Goal: Task Accomplishment & Management: Manage account settings

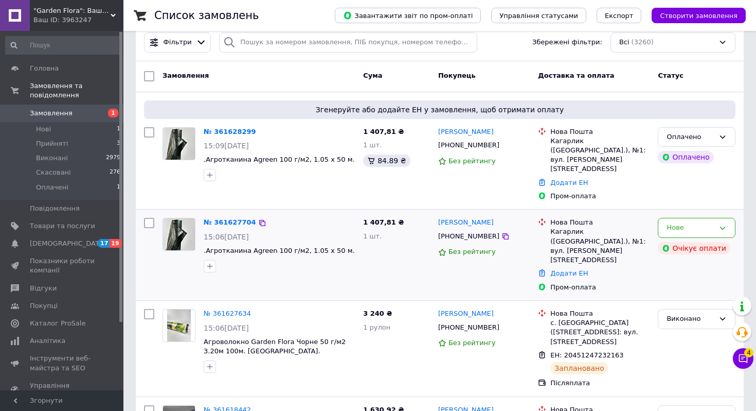
scroll to position [45, 0]
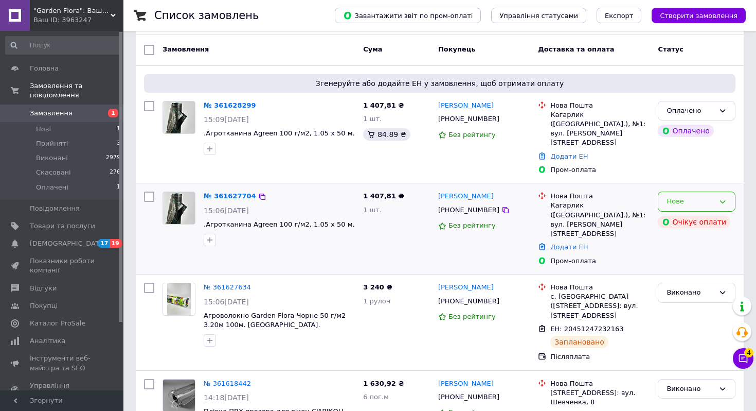
click at [663, 191] on div "Нове" at bounding box center [697, 201] width 78 height 20
click at [671, 251] on li "Скасовано" at bounding box center [697, 260] width 77 height 19
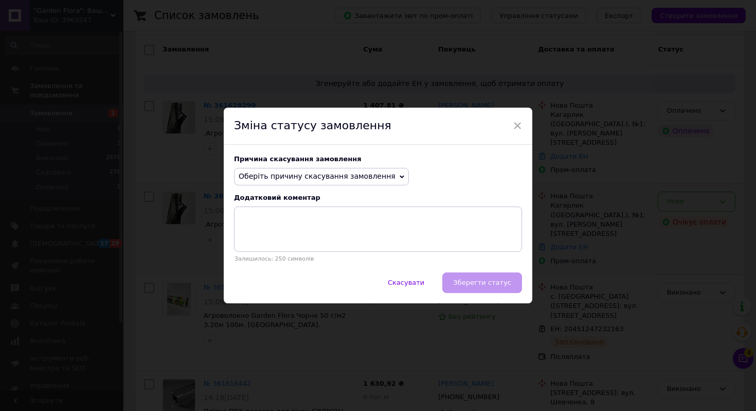
click at [387, 182] on span "Оберіть причину скасування замовлення" at bounding box center [321, 176] width 175 height 17
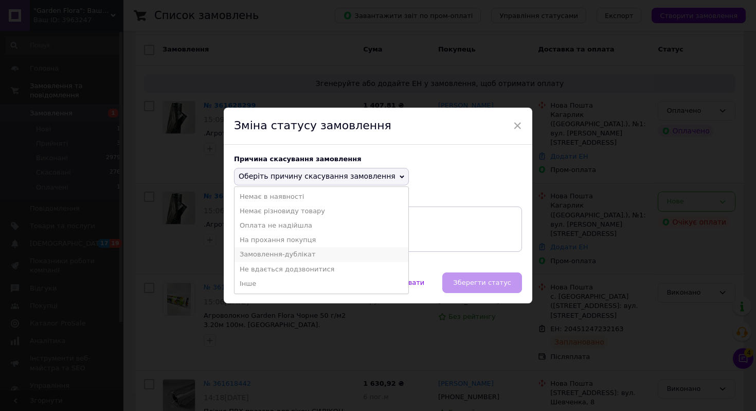
click at [333, 252] on li "Замовлення-дублікат" at bounding box center [322, 254] width 174 height 14
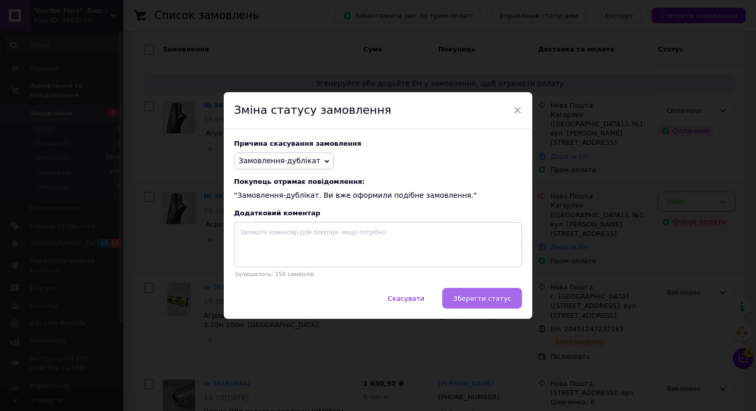
click at [472, 302] on button "Зберегти статус" at bounding box center [482, 298] width 80 height 21
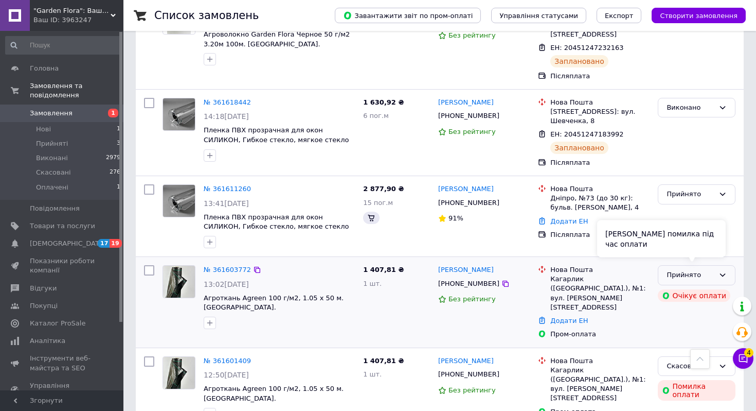
scroll to position [332, 0]
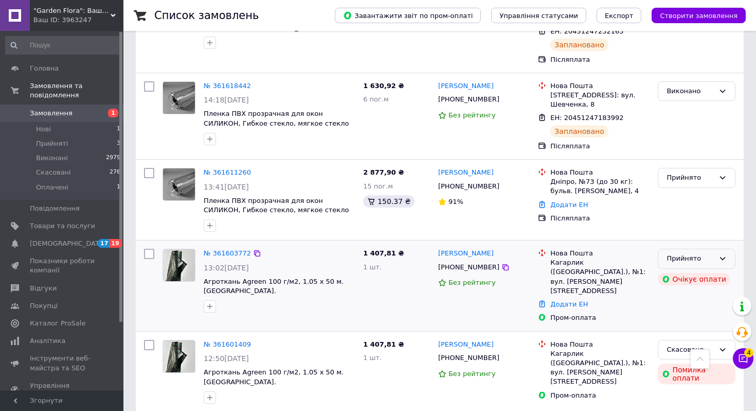
click at [732, 248] on div "Прийнято" at bounding box center [697, 258] width 78 height 20
click at [703, 289] on li "Скасовано" at bounding box center [697, 298] width 77 height 19
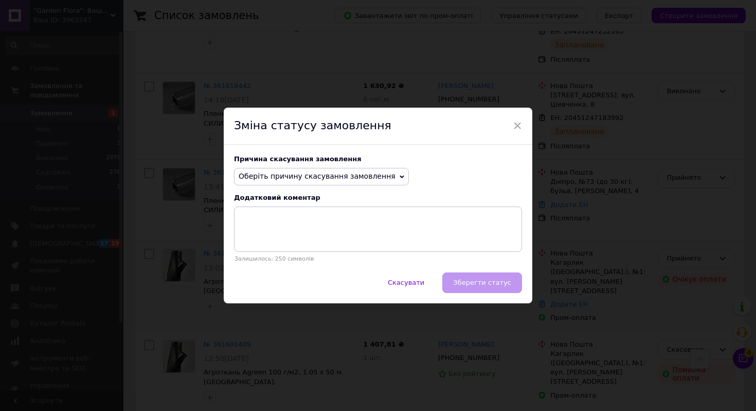
click at [377, 184] on span "Оберіть причину скасування замовлення" at bounding box center [321, 176] width 175 height 17
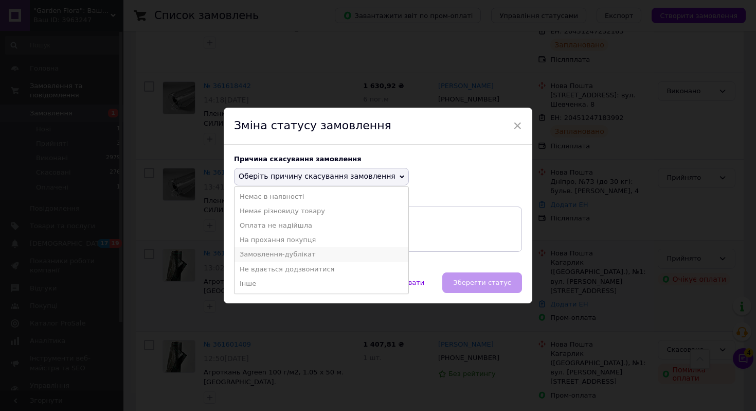
click at [334, 251] on li "Замовлення-дублікат" at bounding box center [322, 254] width 174 height 14
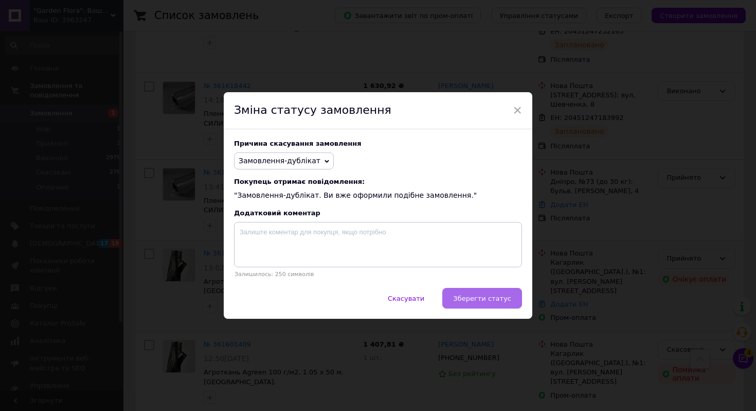
click at [467, 300] on span "Зберегти статус" at bounding box center [482, 298] width 58 height 8
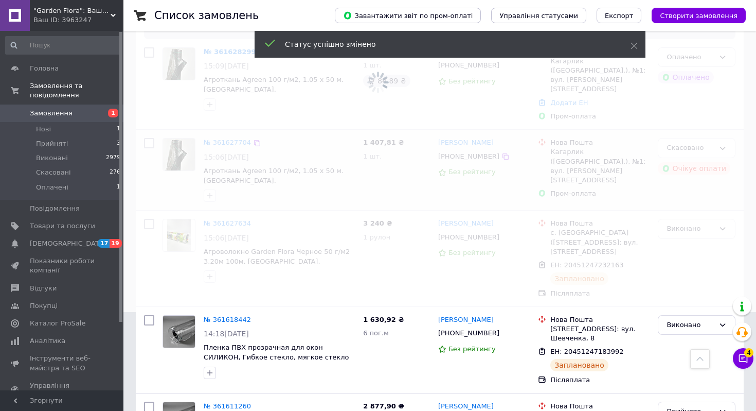
scroll to position [0, 0]
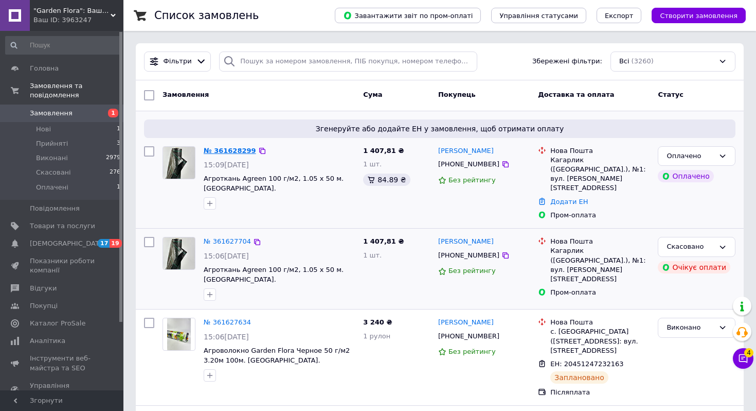
click at [242, 151] on link "№ 361628299" at bounding box center [230, 151] width 52 height 8
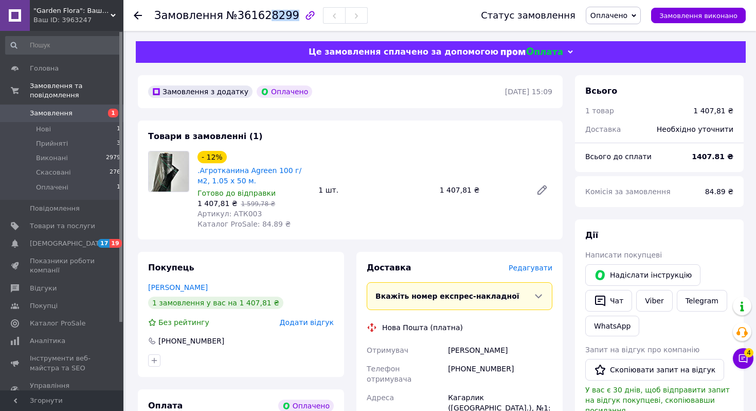
drag, startPoint x: 260, startPoint y: 16, endPoint x: 284, endPoint y: 17, distance: 24.2
click at [284, 17] on span "№361628299" at bounding box center [262, 15] width 73 height 12
copy span "8299"
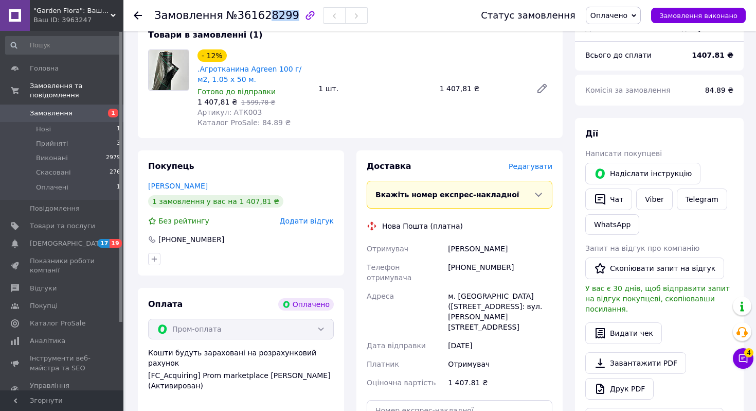
scroll to position [123, 0]
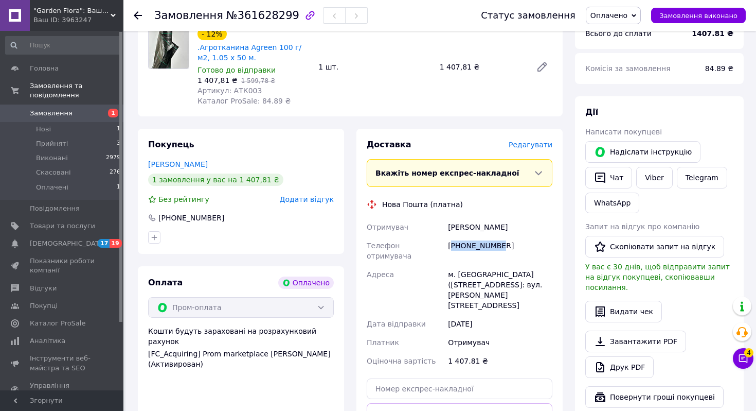
drag, startPoint x: 453, startPoint y: 245, endPoint x: 502, endPoint y: 247, distance: 48.4
click at [502, 247] on div "[PHONE_NUMBER]" at bounding box center [500, 250] width 109 height 29
drag, startPoint x: 448, startPoint y: 225, endPoint x: 495, endPoint y: 230, distance: 48.2
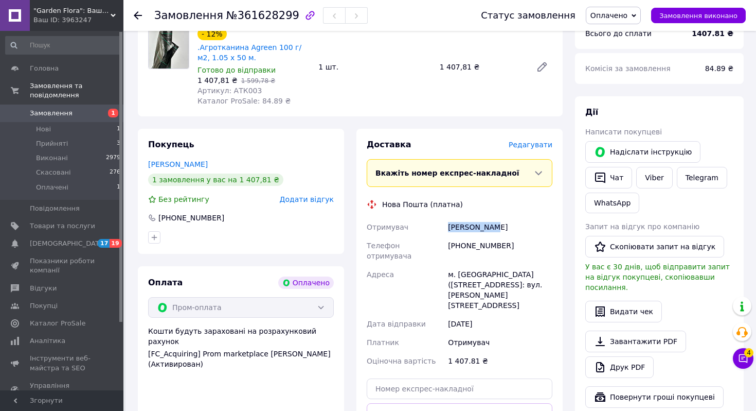
click at [495, 230] on div "Сапак Олена" at bounding box center [500, 227] width 109 height 19
copy div "Сапак Олена"
drag, startPoint x: 448, startPoint y: 263, endPoint x: 539, endPoint y: 276, distance: 91.4
click at [539, 276] on div "м. Кагарлик (Київська обл.), №1: вул. Медова, 10" at bounding box center [500, 289] width 109 height 49
copy div "м. Кагарлик (Київська обл.), №1: вул. Медова, 10"
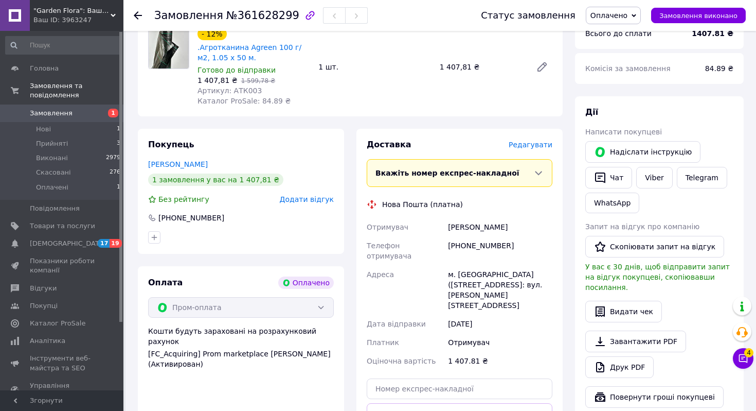
click at [530, 143] on span "Редагувати" at bounding box center [531, 144] width 44 height 8
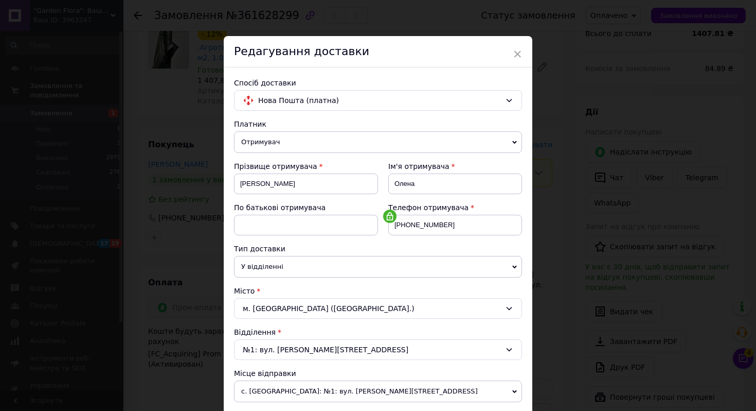
scroll to position [283, 0]
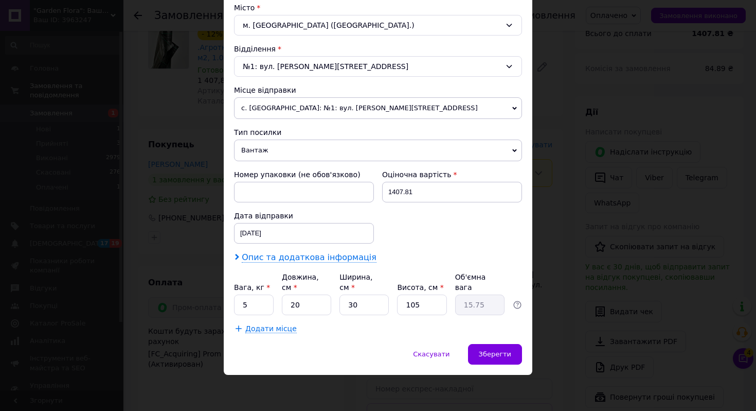
click at [242, 257] on span "Опис та додаткова інформація" at bounding box center [309, 257] width 135 height 10
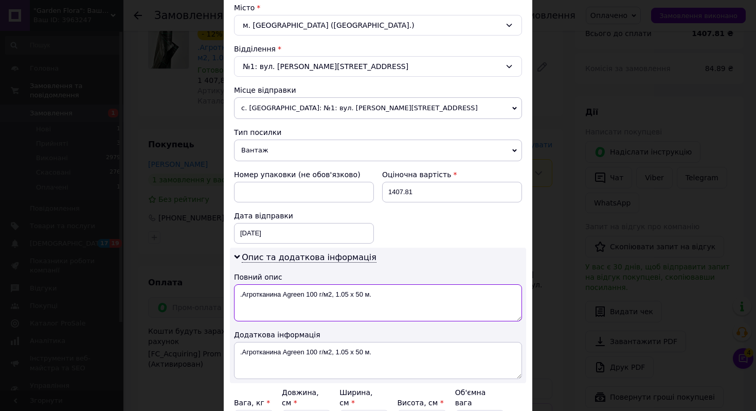
drag, startPoint x: 236, startPoint y: 291, endPoint x: 387, endPoint y: 297, distance: 151.4
click at [387, 297] on textarea ".Агротканина Agreen 100 г/м2, 1.05 х 50 м." at bounding box center [378, 302] width 288 height 37
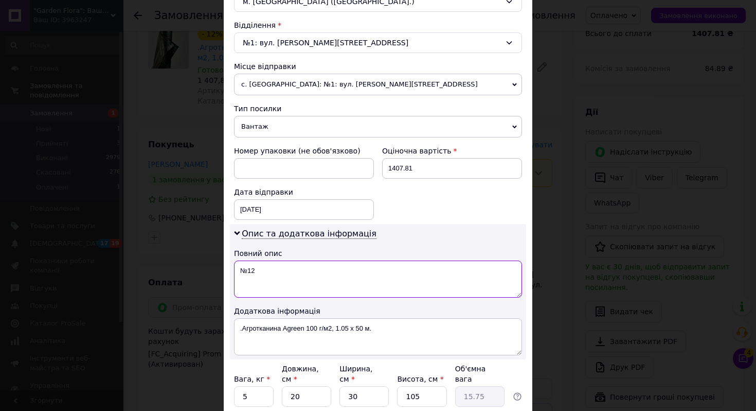
scroll to position [343, 0]
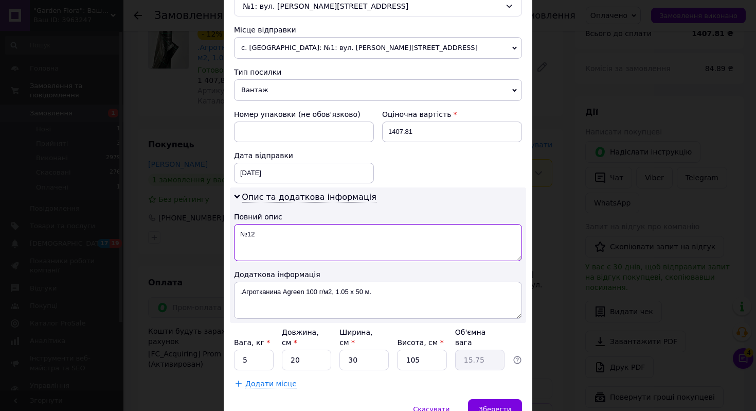
type textarea "№12"
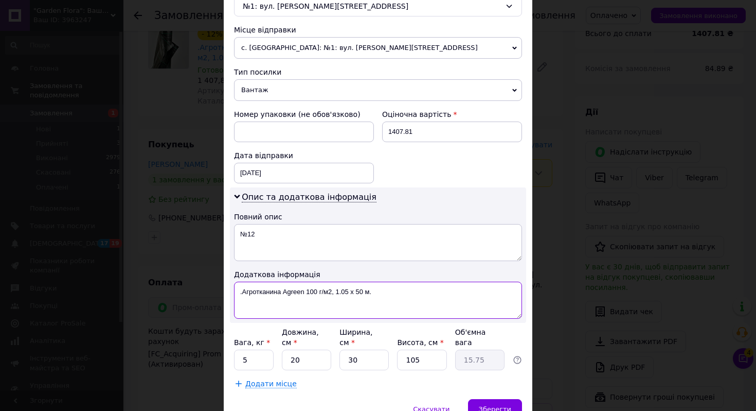
drag, startPoint x: 234, startPoint y: 290, endPoint x: 374, endPoint y: 301, distance: 140.4
click at [374, 301] on textarea ".Агротканина Agreen 100 г/м2, 1.05 х 50 м." at bounding box center [378, 299] width 288 height 37
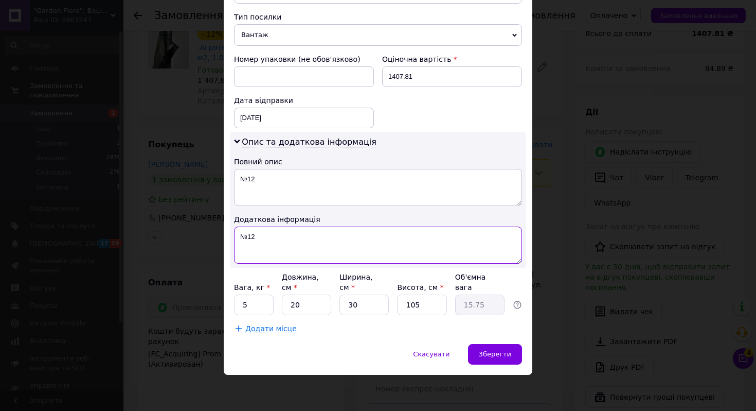
type textarea "№12"
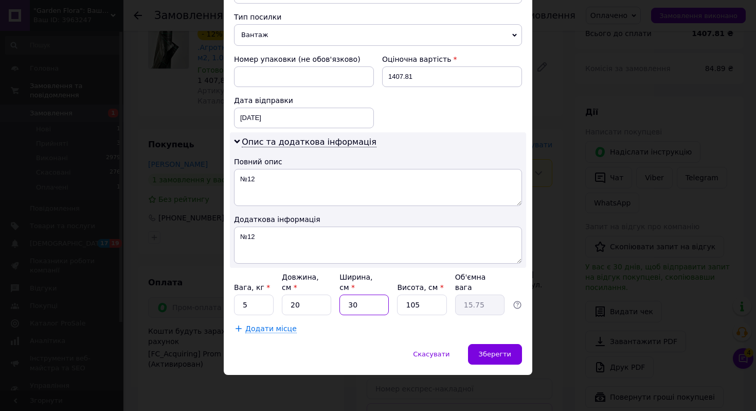
click at [350, 307] on input "30" at bounding box center [364, 304] width 49 height 21
type input "10"
type input "5.25"
drag, startPoint x: 352, startPoint y: 305, endPoint x: 358, endPoint y: 305, distance: 6.2
click at [358, 305] on input "10" at bounding box center [364, 304] width 49 height 21
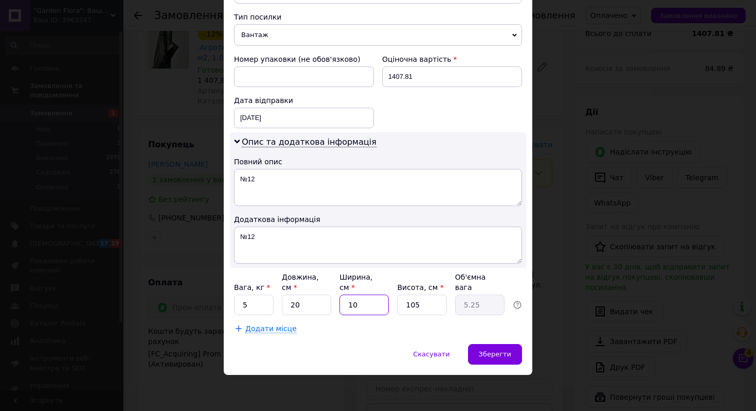
type input "15"
type input "7.88"
type input "15"
drag, startPoint x: 288, startPoint y: 305, endPoint x: 310, endPoint y: 305, distance: 22.6
click at [310, 305] on input "20" at bounding box center [306, 304] width 49 height 21
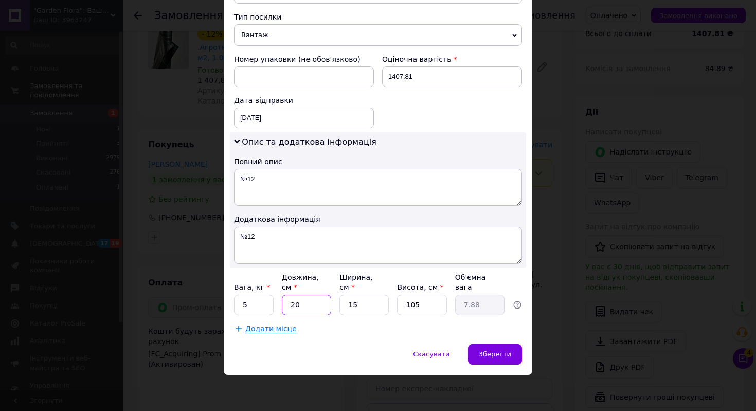
type input "1"
type input "0.39"
type input "15"
type input "5.91"
type input "15"
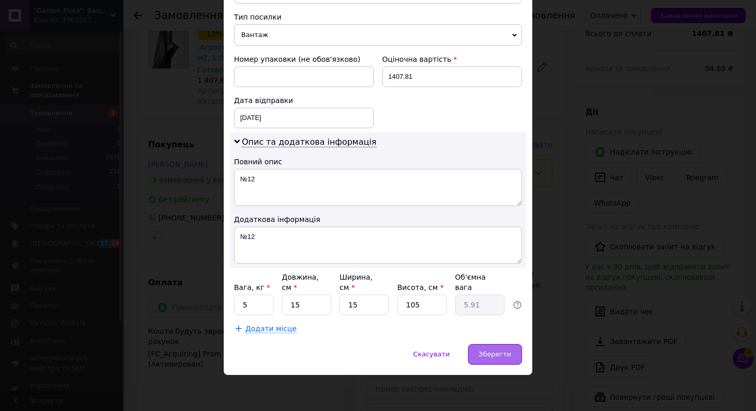
click at [488, 351] on span "Зберегти" at bounding box center [495, 354] width 32 height 8
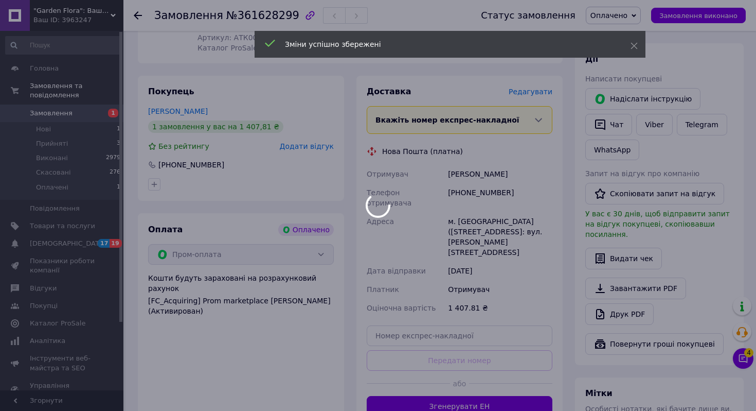
scroll to position [206, 0]
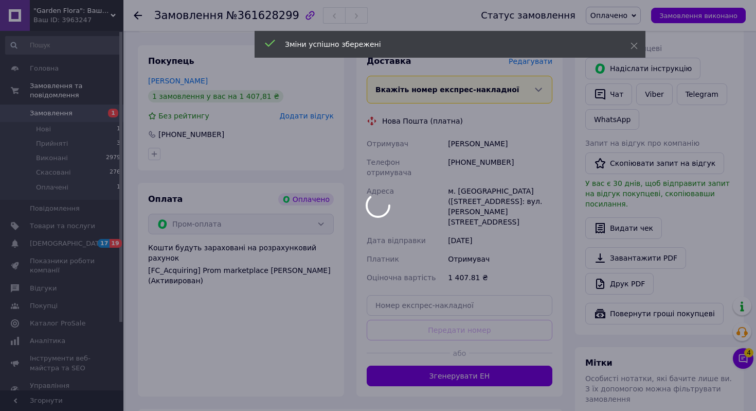
click at [488, 351] on div at bounding box center [378, 205] width 756 height 411
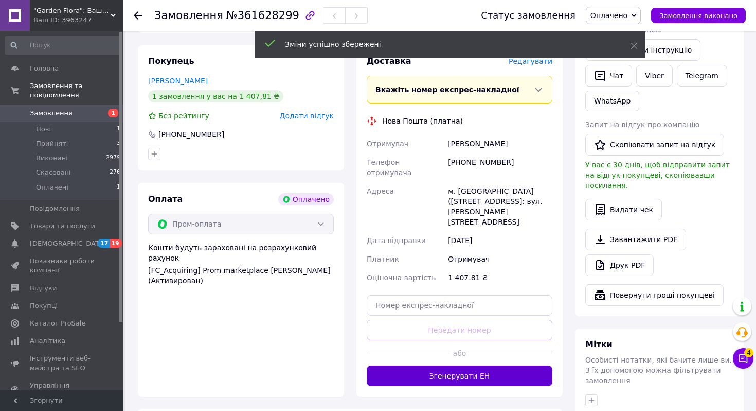
click at [487, 365] on button "Згенерувати ЕН" at bounding box center [460, 375] width 186 height 21
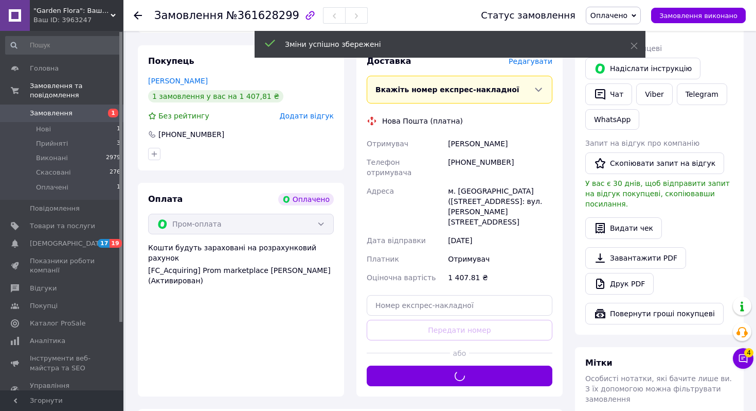
click at [612, 16] on span "Оплачено" at bounding box center [609, 15] width 37 height 8
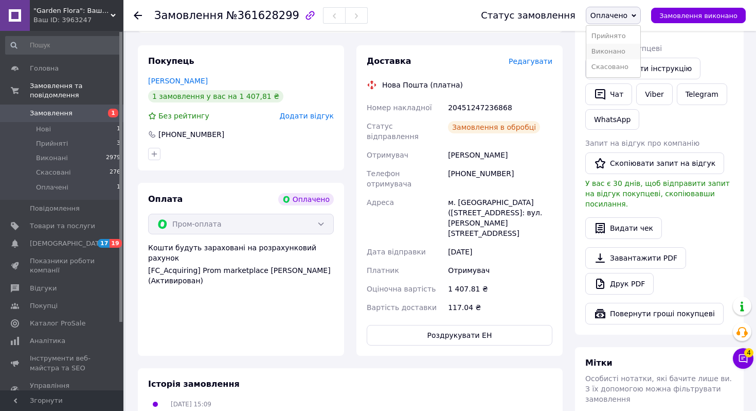
click at [603, 53] on li "Виконано" at bounding box center [613, 51] width 54 height 15
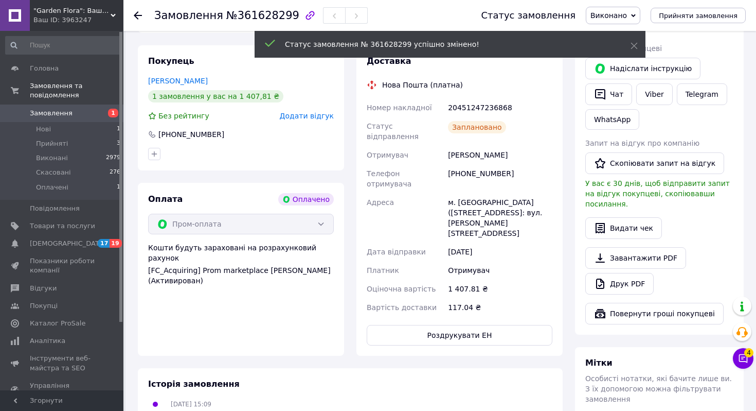
click at [483, 107] on div "20451247236868" at bounding box center [500, 107] width 109 height 19
copy div "20451247236868"
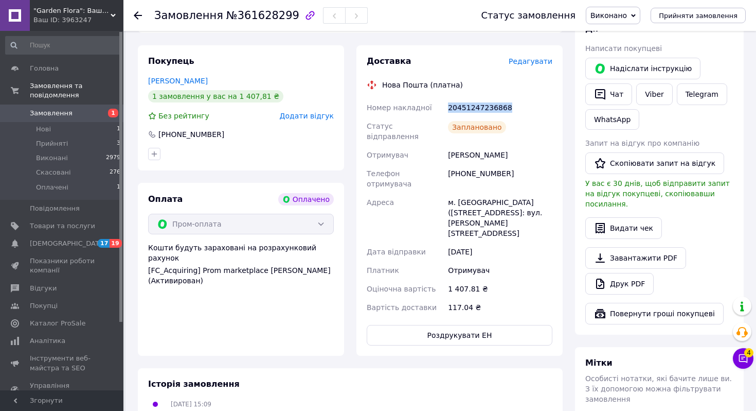
click at [101, 115] on span "1" at bounding box center [109, 113] width 28 height 9
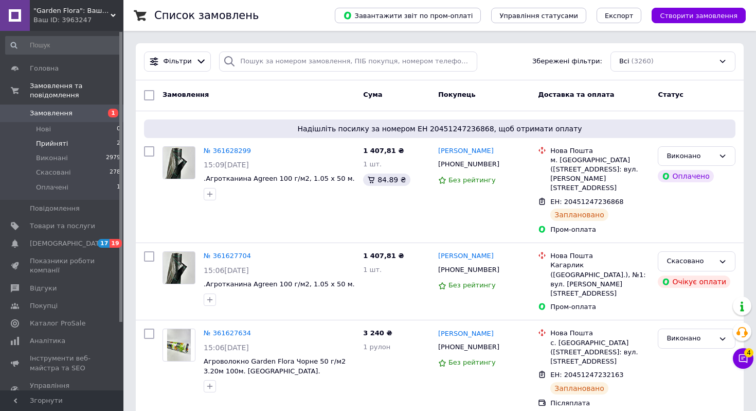
click at [90, 146] on li "Прийняті 2" at bounding box center [63, 143] width 127 height 14
